Goal: Task Accomplishment & Management: Complete application form

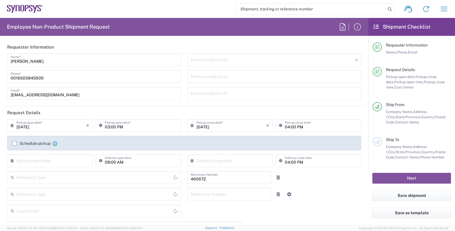
type input "Department"
type input "Delivered at Place"
type input "US01, FIN, Distri 460672"
type input "[US_STATE]"
type input "United States"
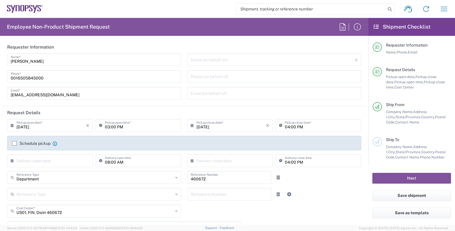
type input "[GEOGRAPHIC_DATA]"
type input "Headquarters USSV"
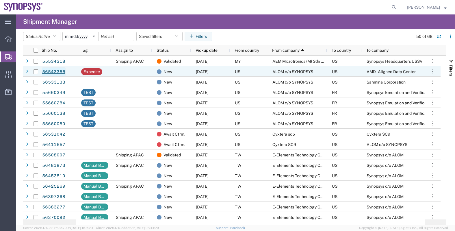
click at [55, 72] on link "56543355" at bounding box center [54, 71] width 24 height 9
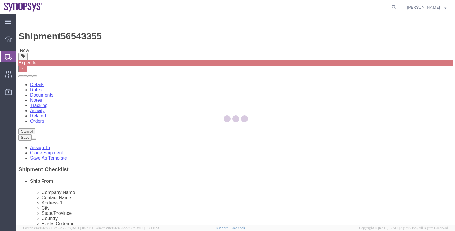
select select
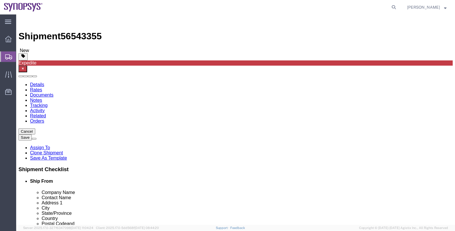
click icon
click span "button"
drag, startPoint x: 77, startPoint y: 143, endPoint x: 57, endPoint y: 143, distance: 20.5
click div "Weight 100.00 Select kgs lbs Ship. t°"
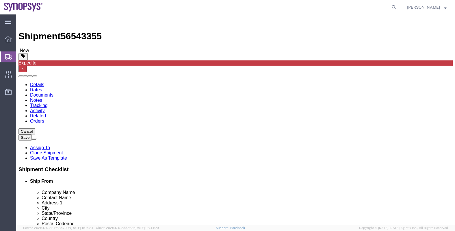
click span "button"
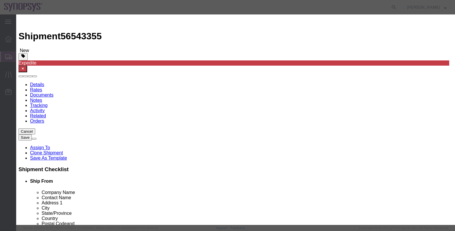
click button "Yes"
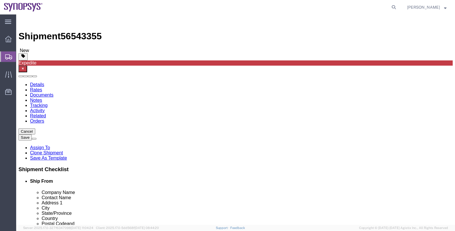
click span "button"
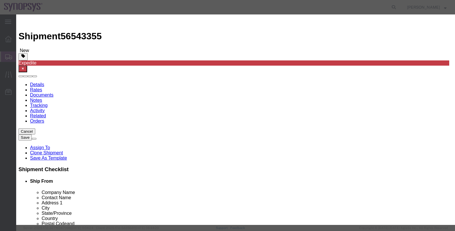
click button "Yes"
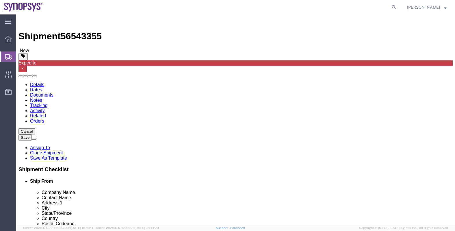
drag, startPoint x: 75, startPoint y: 144, endPoint x: 46, endPoint y: 143, distance: 29.2
click div "Weight 100.00 Select kgs lbs Ship. t°"
type input "291"
click input "48.00"
drag, startPoint x: 119, startPoint y: 133, endPoint x: 104, endPoint y: 133, distance: 15.3
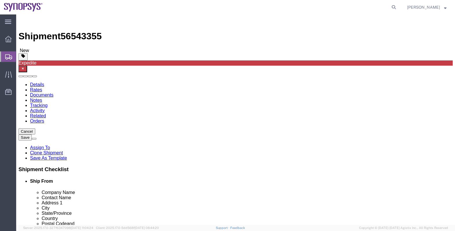
click div "Length 48.00 x Width 40.00 x Height 24.00 Select cm ft in"
type input "40"
click div "1 x Your Packaging Package Type Select Bale(s) Basket(s) Bolt(s) Bottle(s) Buck…"
click dd "318874.74 USD"
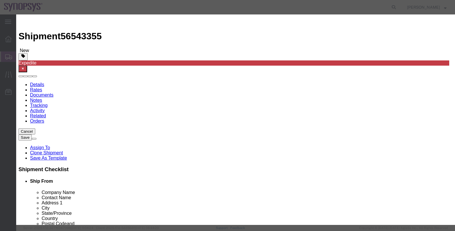
drag, startPoint x: 138, startPoint y: 56, endPoint x: 103, endPoint y: 58, distance: 35.0
click div "Pieces 3.00 Select Bag Barrels 100Board Feet Bottle Box Blister Pack Carats Can…"
type input "1"
type input "106291.58"
click textarea
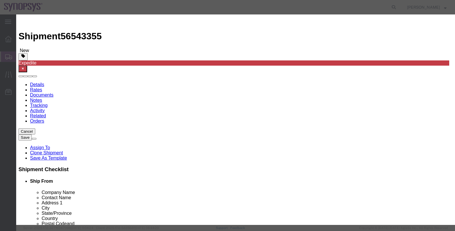
click select "Select 50 55 60 65 70 85 92.5 100 125 175 250 300 400"
select select "50"
click select "Select 50 55 60 65 70 85 92.5 100 125 175 250 300 400"
click button "Save & Close"
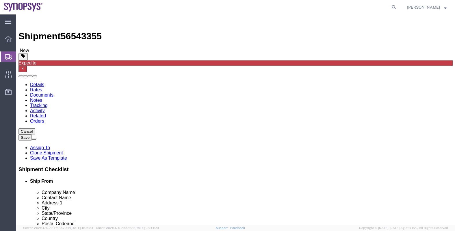
click span "button"
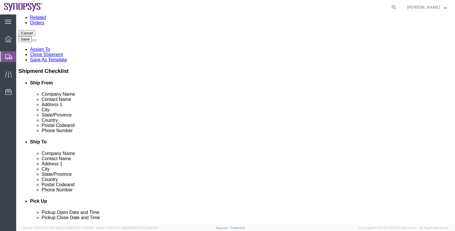
scroll to position [188, 0]
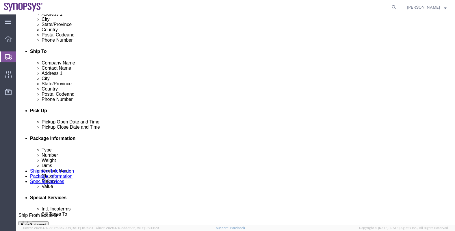
click icon
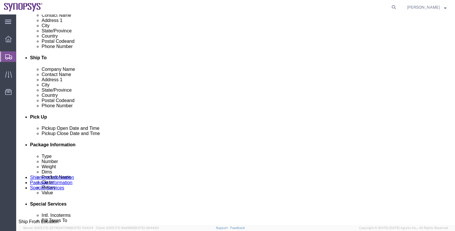
click div "[DATE] 3:10 PM"
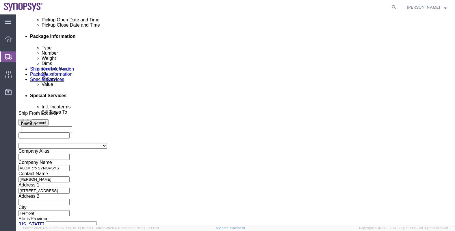
click input "4:10 PM"
type input "4:0 PM"
click button "Apply"
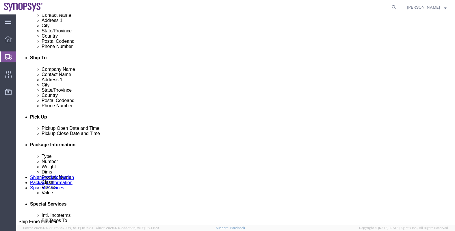
click div "[DATE] 4:10 PM"
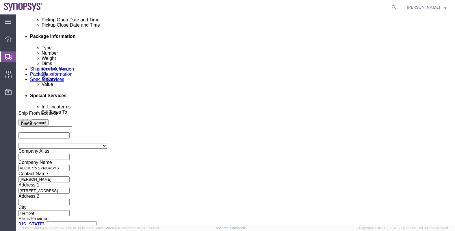
click input "6:10 PM"
type input "6:0 PM"
click button "Apply"
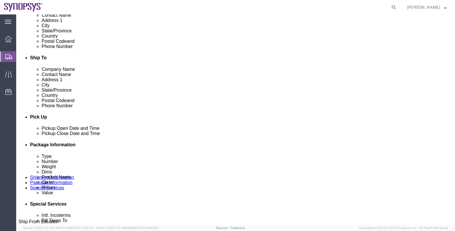
click div
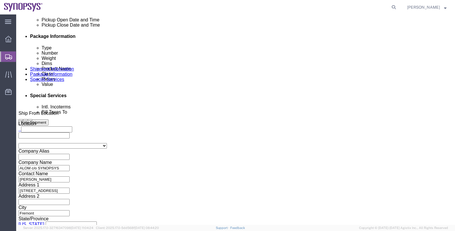
type input ":"
type input "10a"
click button "Apply"
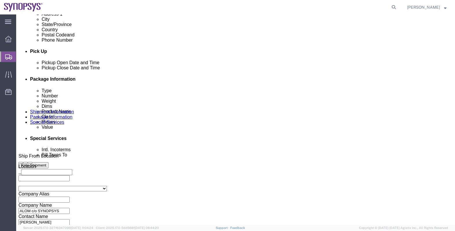
scroll to position [218, 0]
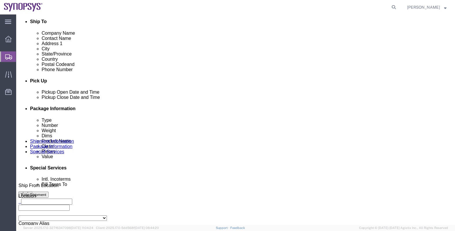
click div
click input "11:00 AM"
type input "M"
click button "Apply"
click div "Ship From Location Location My Profile Location [GEOGRAPHIC_DATA] DE04 Agrate B…"
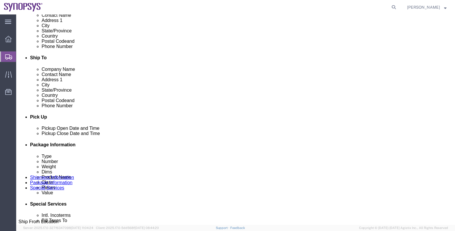
click div "[DATE] 4:00 PM"
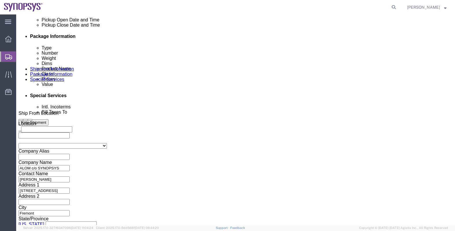
type input "6:00 PM"
click div "Close Time 6:00 PM [DATE] 4:00 PM - [DATE] 4:00 PM Cancel Apply"
click button "Apply"
click button "Continue"
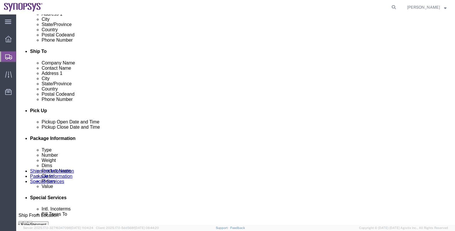
click button "Continue"
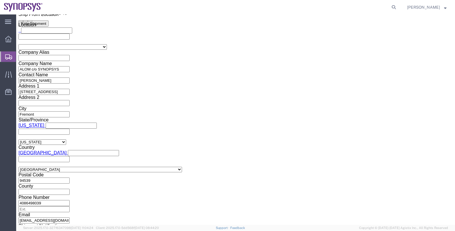
scroll to position [374, 0]
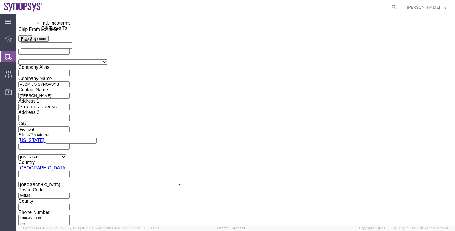
click ul "[EMAIL_ADDRESS][DOMAIN_NAME] [EMAIL_ADDRESS][DOMAIN_NAME] [EMAIL_ADDRESS][DOMAI…"
type input "[EMAIL_ADDRESS][DOMAIN_NAME]"
paste input "[EMAIL_ADDRESS][DOMAIN_NAME]"
type input "[EMAIL_ADDRESS][DOMAIN_NAME]"
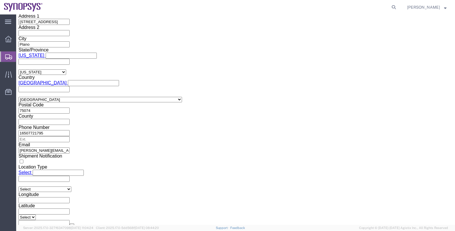
scroll to position [785, 0]
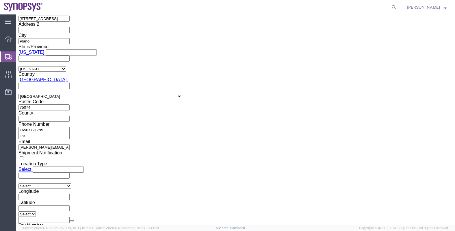
click button "Save"
click div
click button
click link "Assign To"
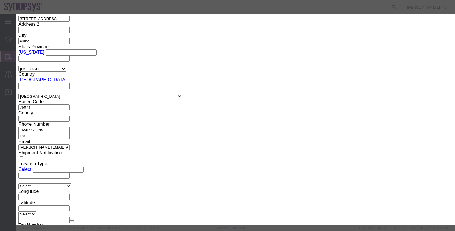
select select "117156"
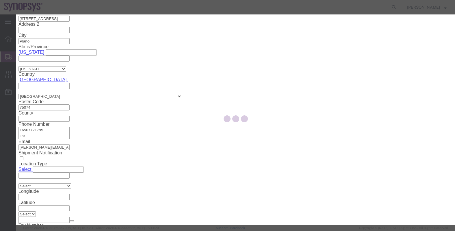
select select
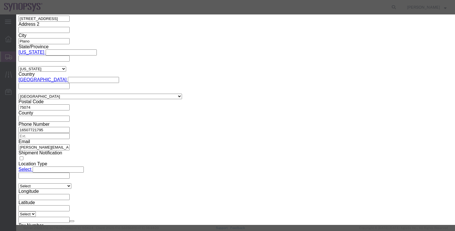
drag, startPoint x: 225, startPoint y: 42, endPoint x: 228, endPoint y: 40, distance: 3.5
type input "[PERSON_NAME]"
select select "98360"
click textarea "Message"
type textarea "."
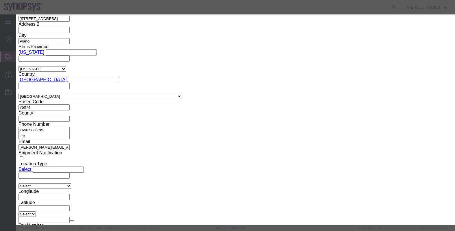
click button "Assign"
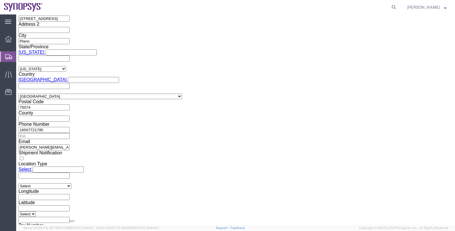
click button "Rate Shipment"
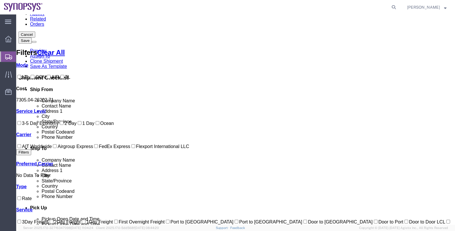
scroll to position [0, 0]
